Goal: Task Accomplishment & Management: Manage account settings

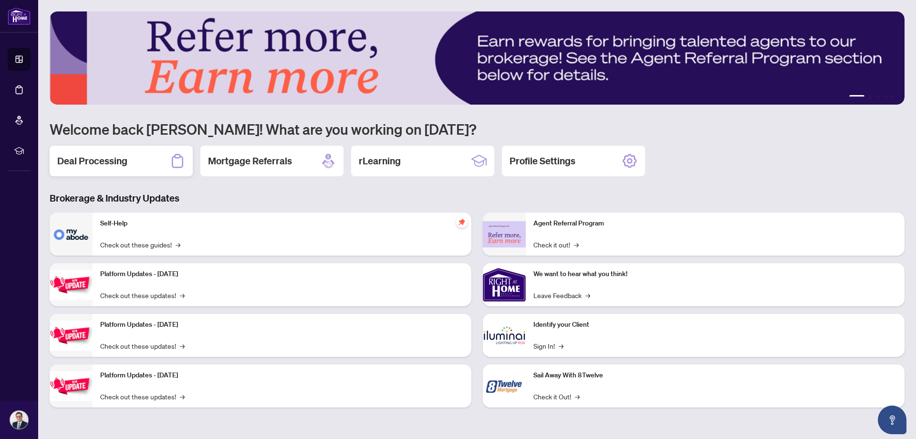
click at [128, 155] on div "Deal Processing" at bounding box center [121, 161] width 143 height 31
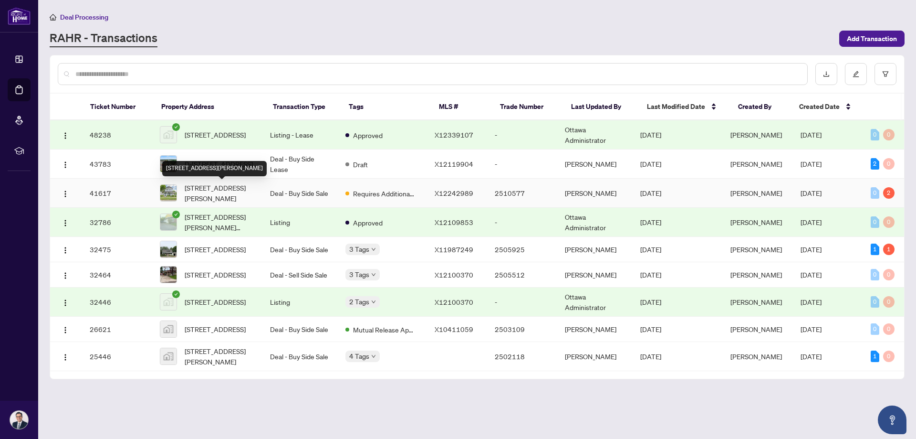
click at [229, 190] on span "[STREET_ADDRESS][PERSON_NAME]" at bounding box center [220, 192] width 70 height 21
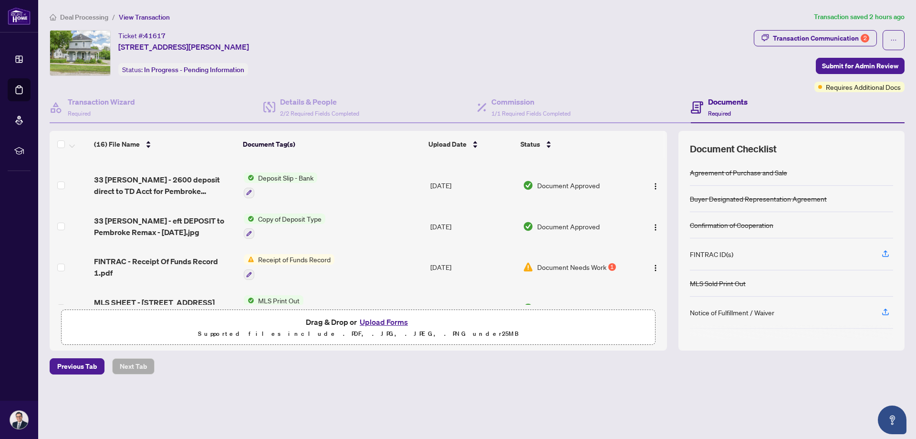
scroll to position [239, 0]
click at [841, 34] on div "Transaction Communication 2" at bounding box center [821, 38] width 96 height 15
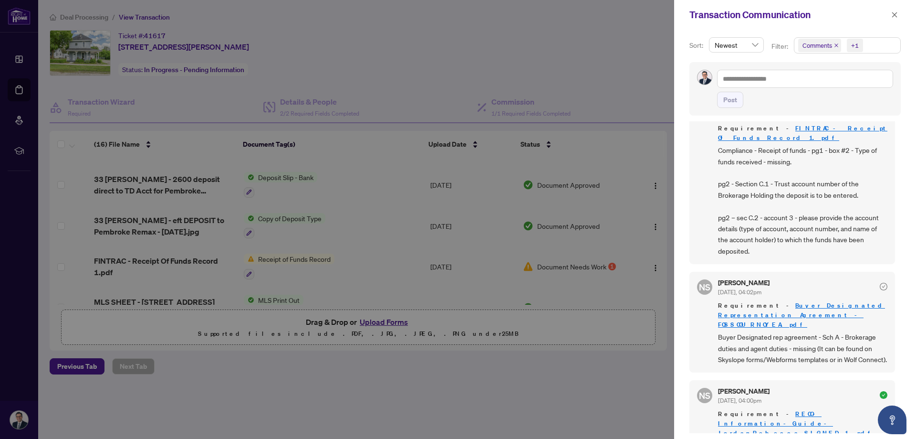
scroll to position [507, 0]
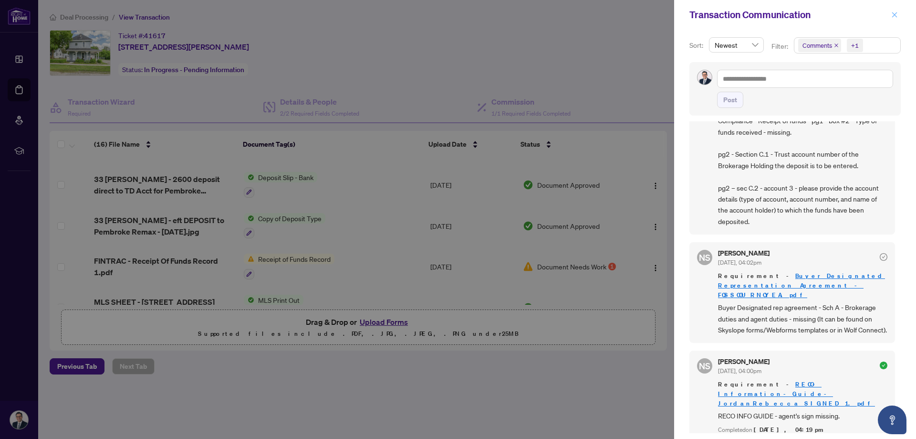
click at [895, 14] on icon "close" at bounding box center [895, 14] width 7 height 7
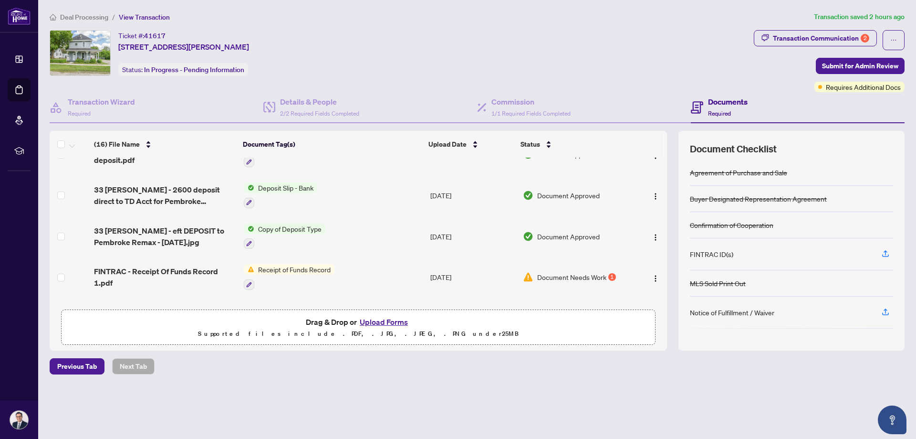
scroll to position [286, 0]
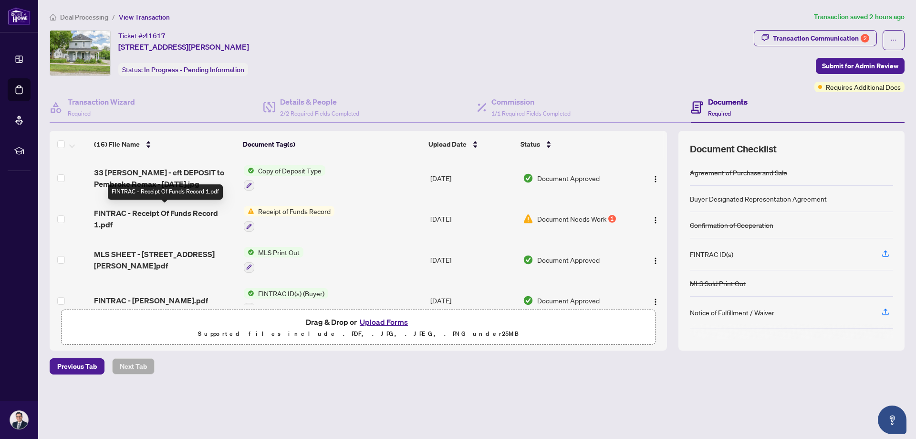
click at [204, 212] on span "FINTRAC - Receipt Of Funds Record 1.pdf" at bounding box center [165, 218] width 142 height 23
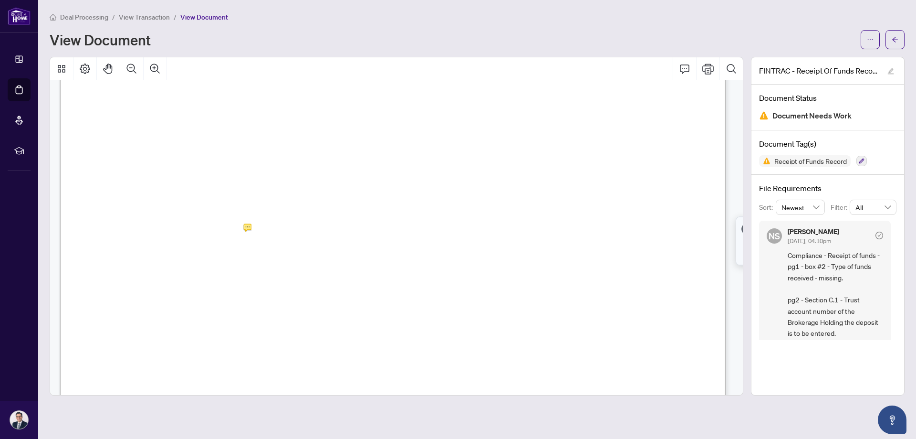
scroll to position [334, 0]
click at [392, 255] on span "�" at bounding box center [392, 251] width 11 height 11
click at [394, 252] on span "�" at bounding box center [392, 251] width 11 height 11
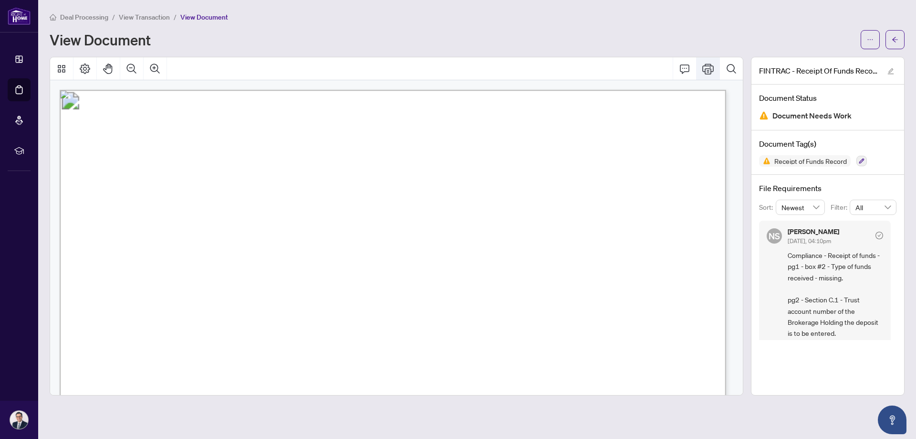
click at [709, 65] on icon "Print" at bounding box center [708, 68] width 11 height 11
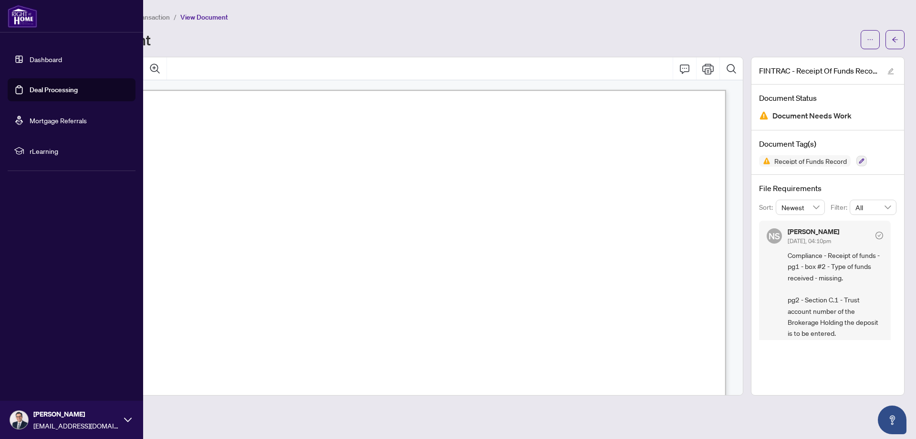
click at [60, 90] on link "Deal Processing" at bounding box center [54, 89] width 48 height 9
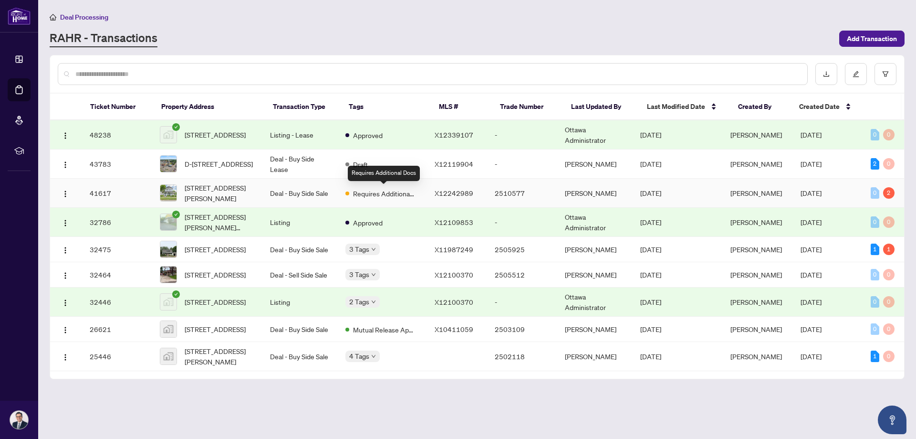
click at [366, 192] on span "Requires Additional Docs" at bounding box center [384, 193] width 62 height 11
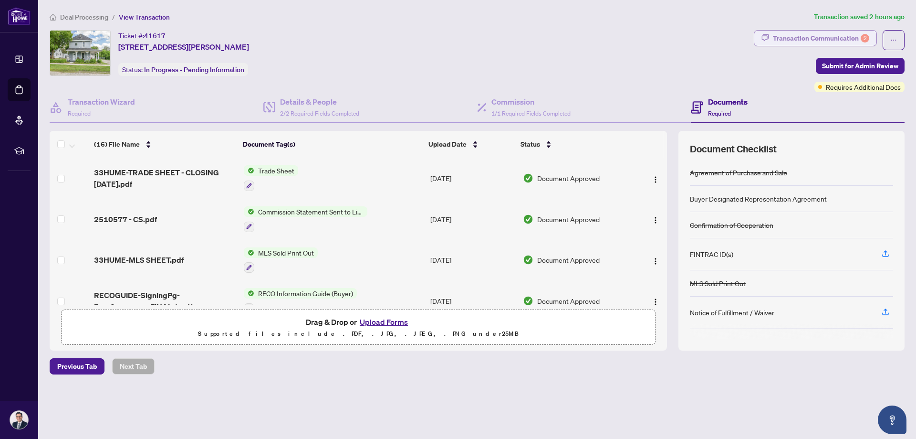
click at [787, 36] on div "Transaction Communication 2" at bounding box center [821, 38] width 96 height 15
